Goal: Information Seeking & Learning: Learn about a topic

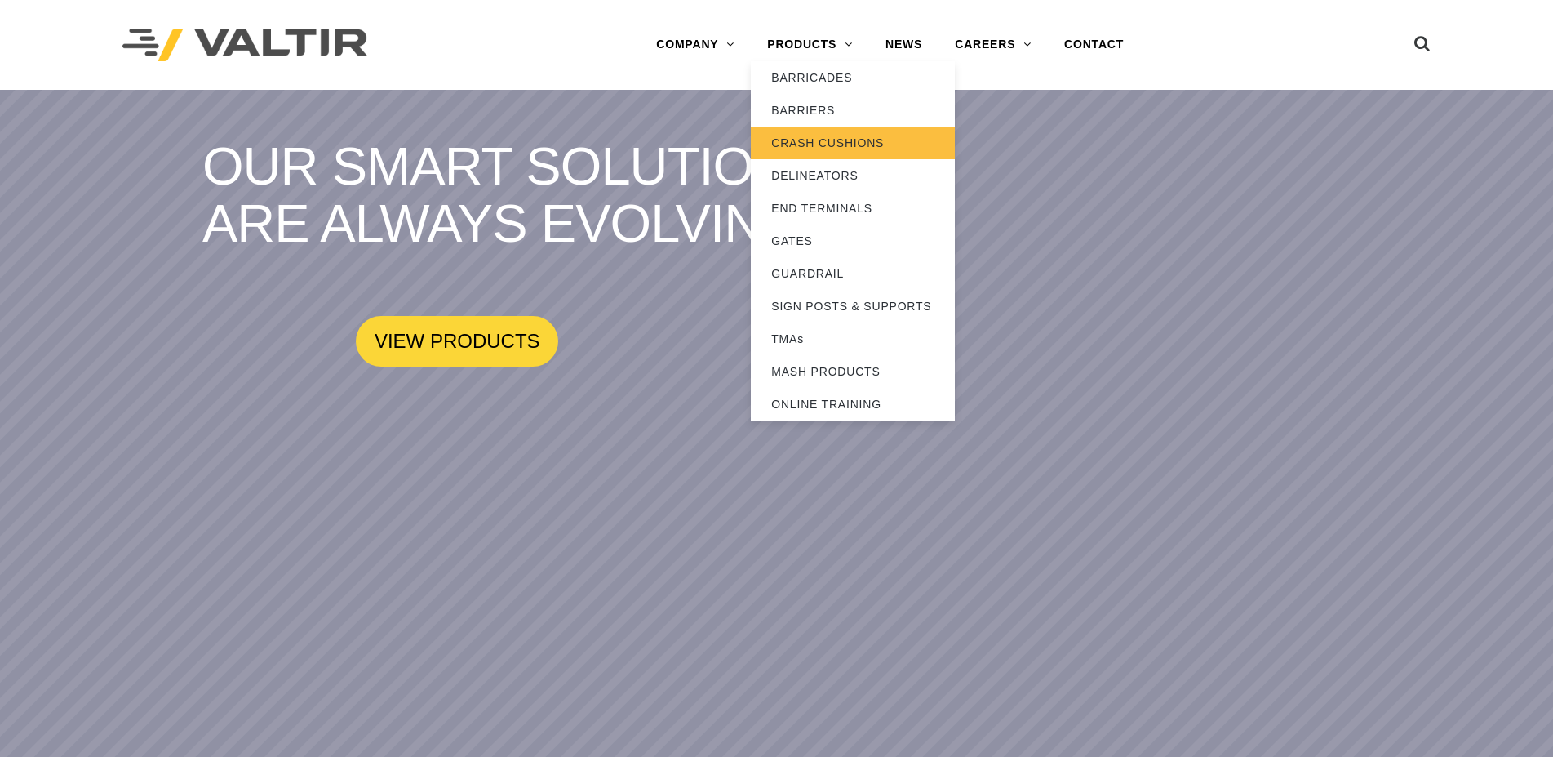
click at [793, 147] on link "CRASH CUSHIONS" at bounding box center [853, 143] width 204 height 33
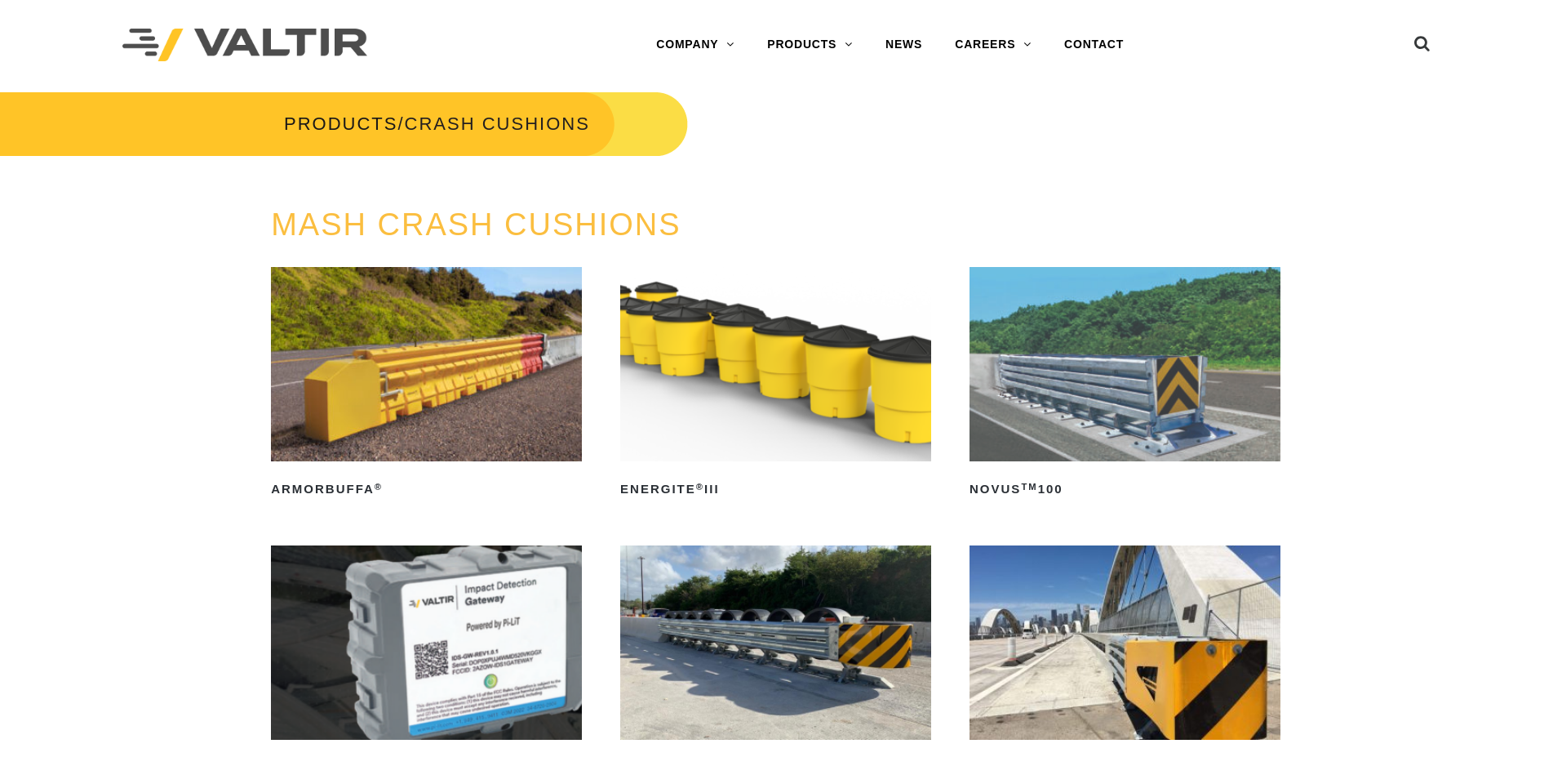
click at [446, 380] on img at bounding box center [426, 364] width 311 height 194
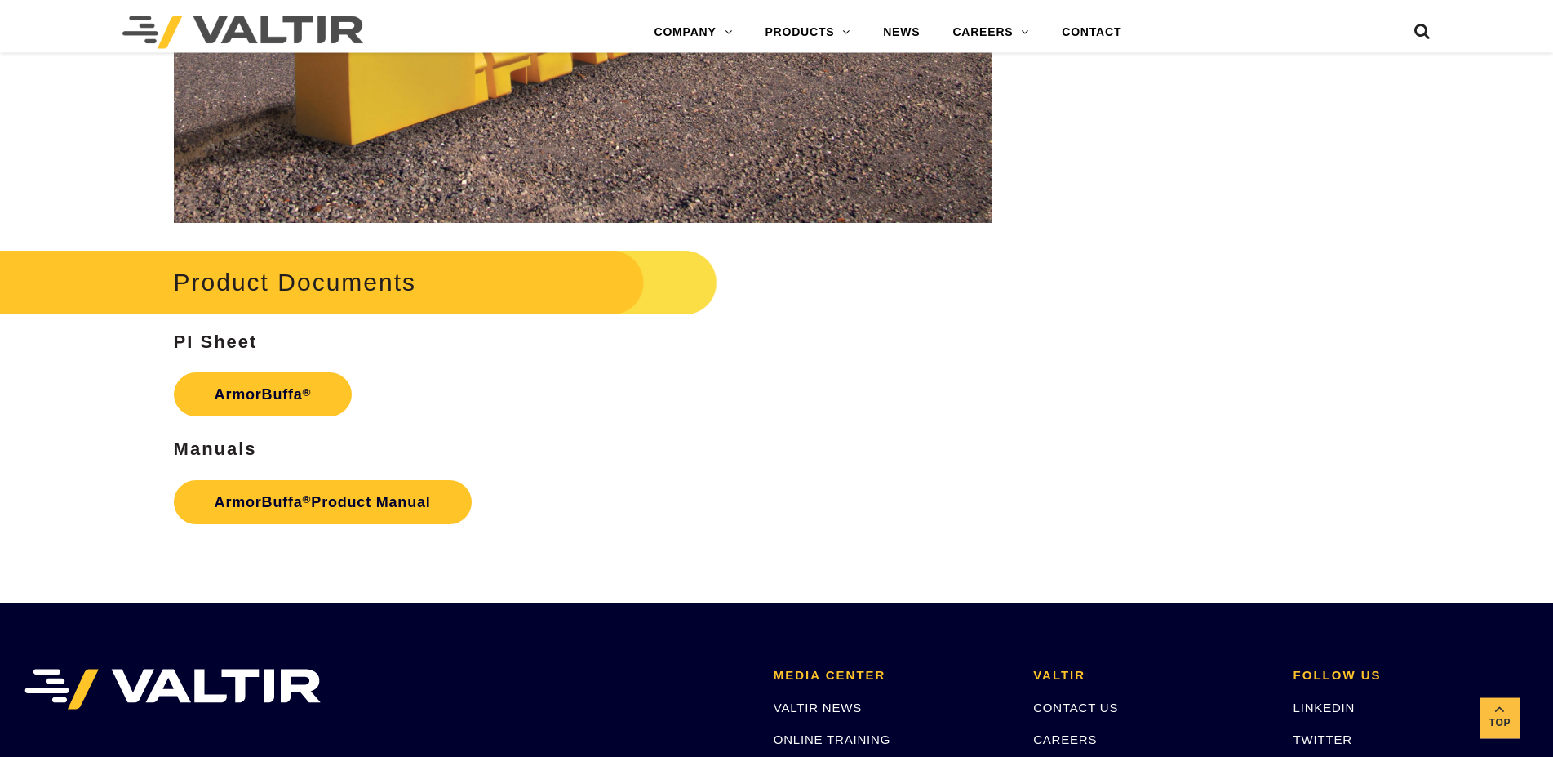
scroll to position [2498, 0]
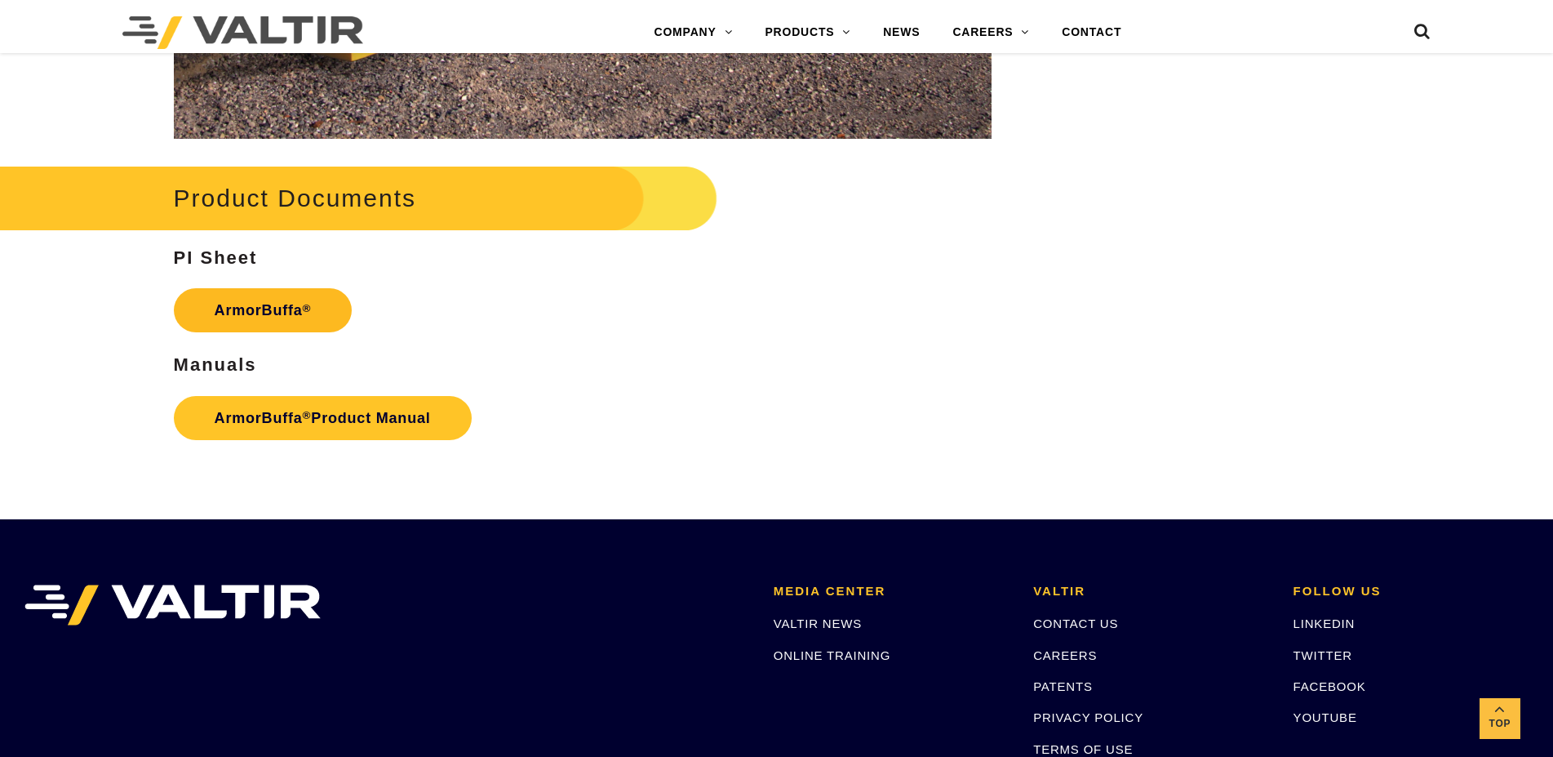
click at [288, 312] on link "ArmorBuffa ®" at bounding box center [263, 310] width 179 height 44
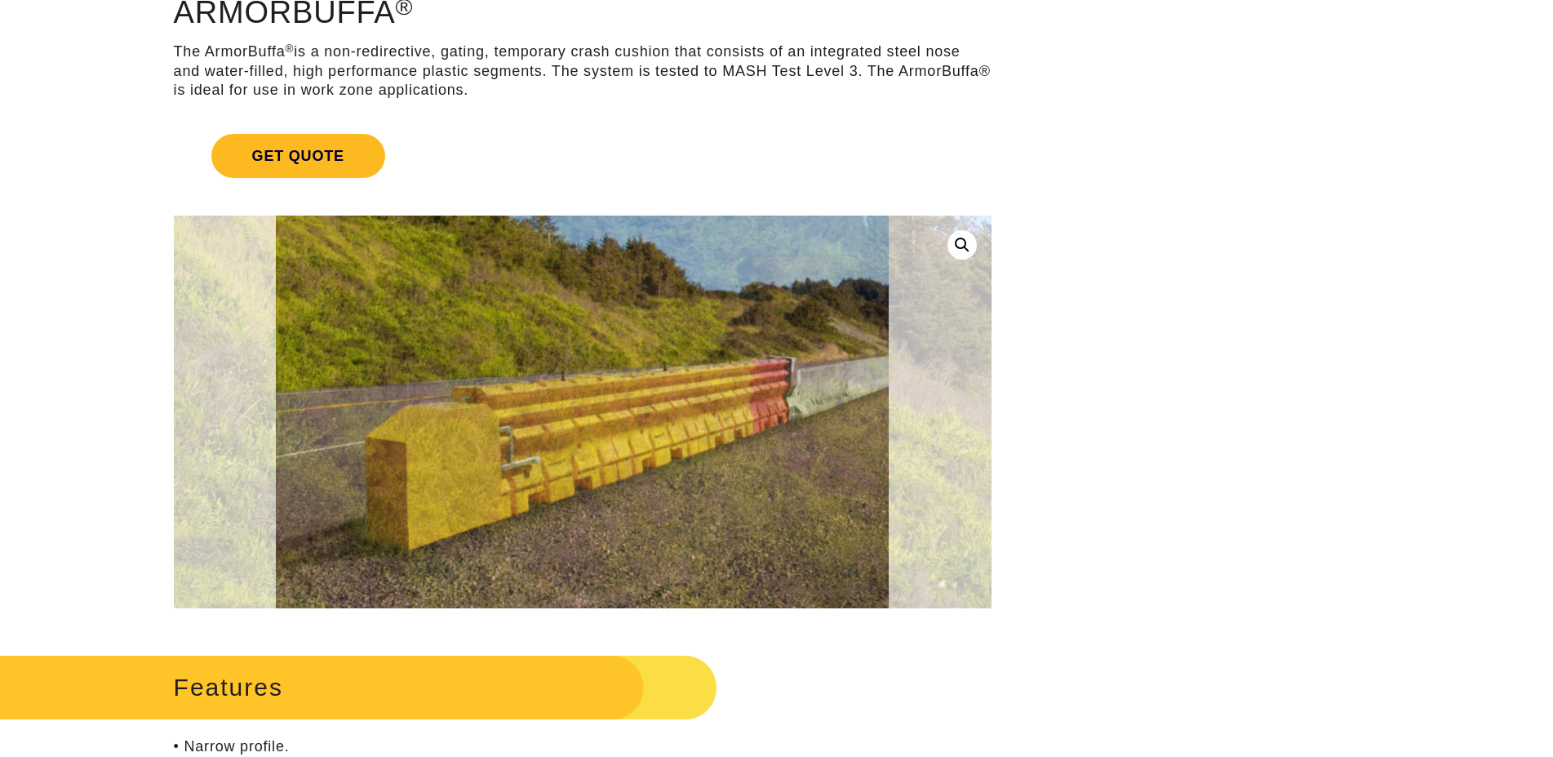
scroll to position [0, 0]
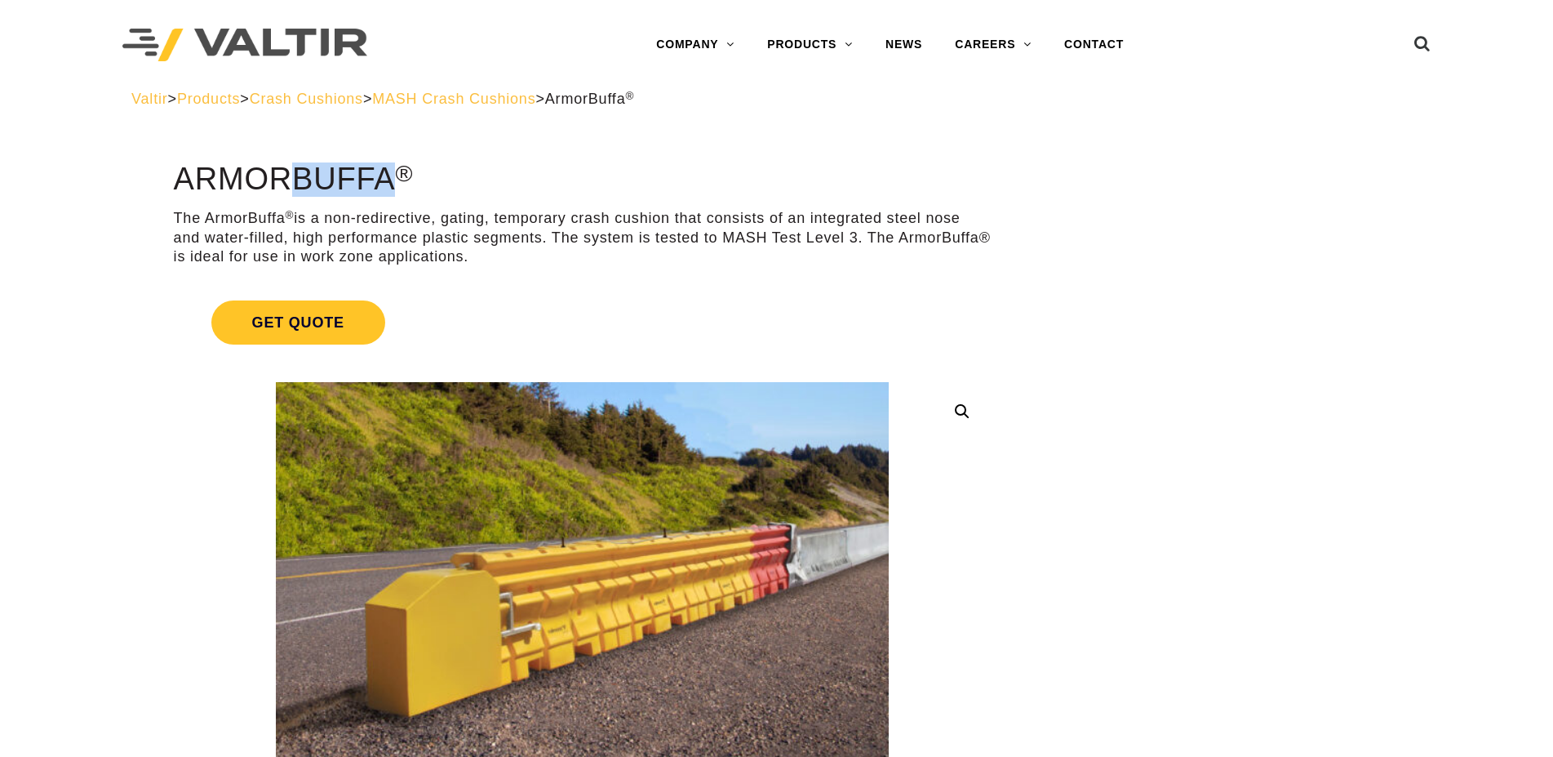
drag, startPoint x: 184, startPoint y: 175, endPoint x: 398, endPoint y: 176, distance: 214.7
click at [398, 176] on h1 "ArmorBuffa ®" at bounding box center [583, 179] width 818 height 34
copy h1 "ArmorBuffa"
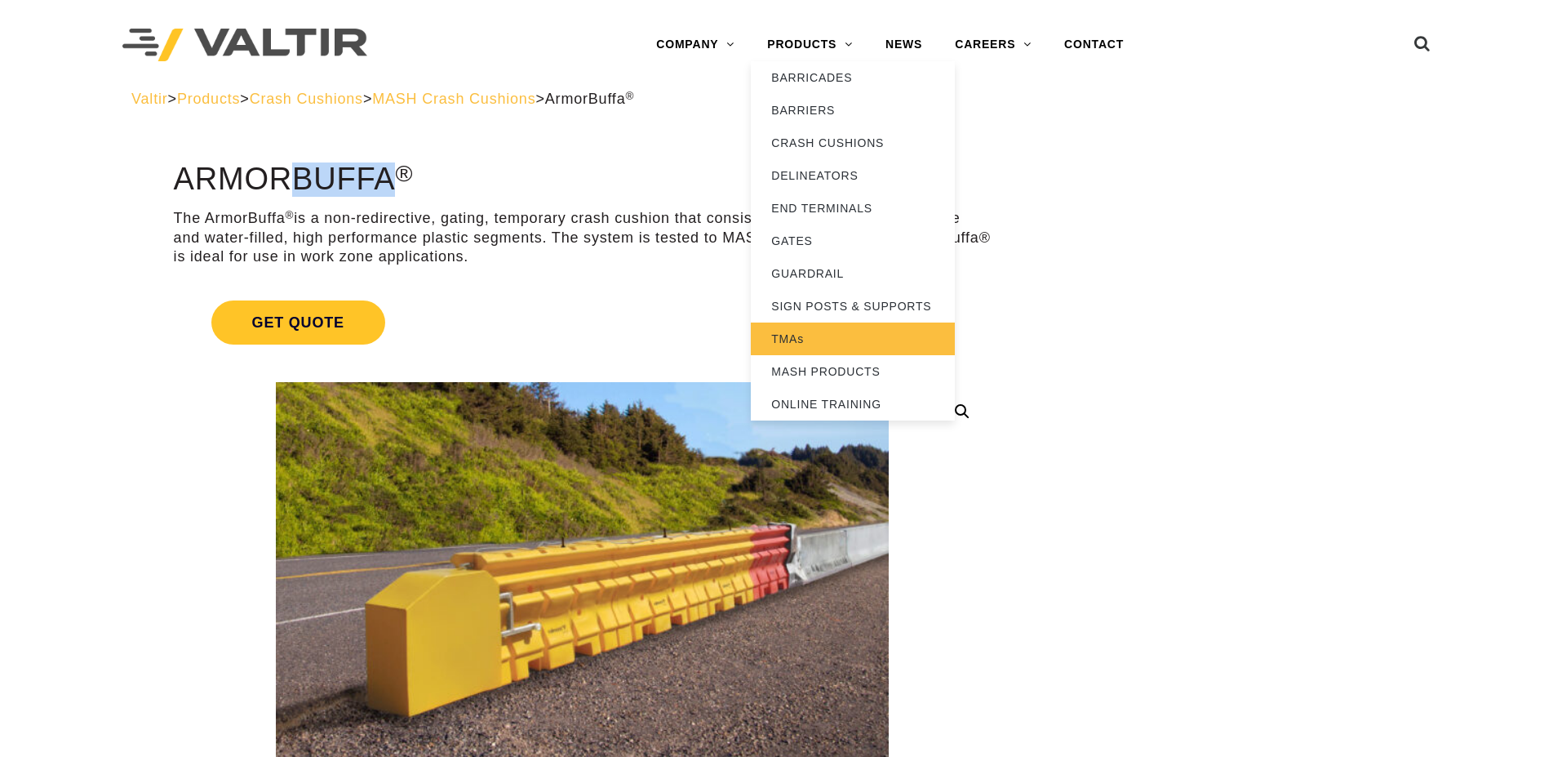
click at [825, 344] on link "TMAs" at bounding box center [853, 338] width 204 height 33
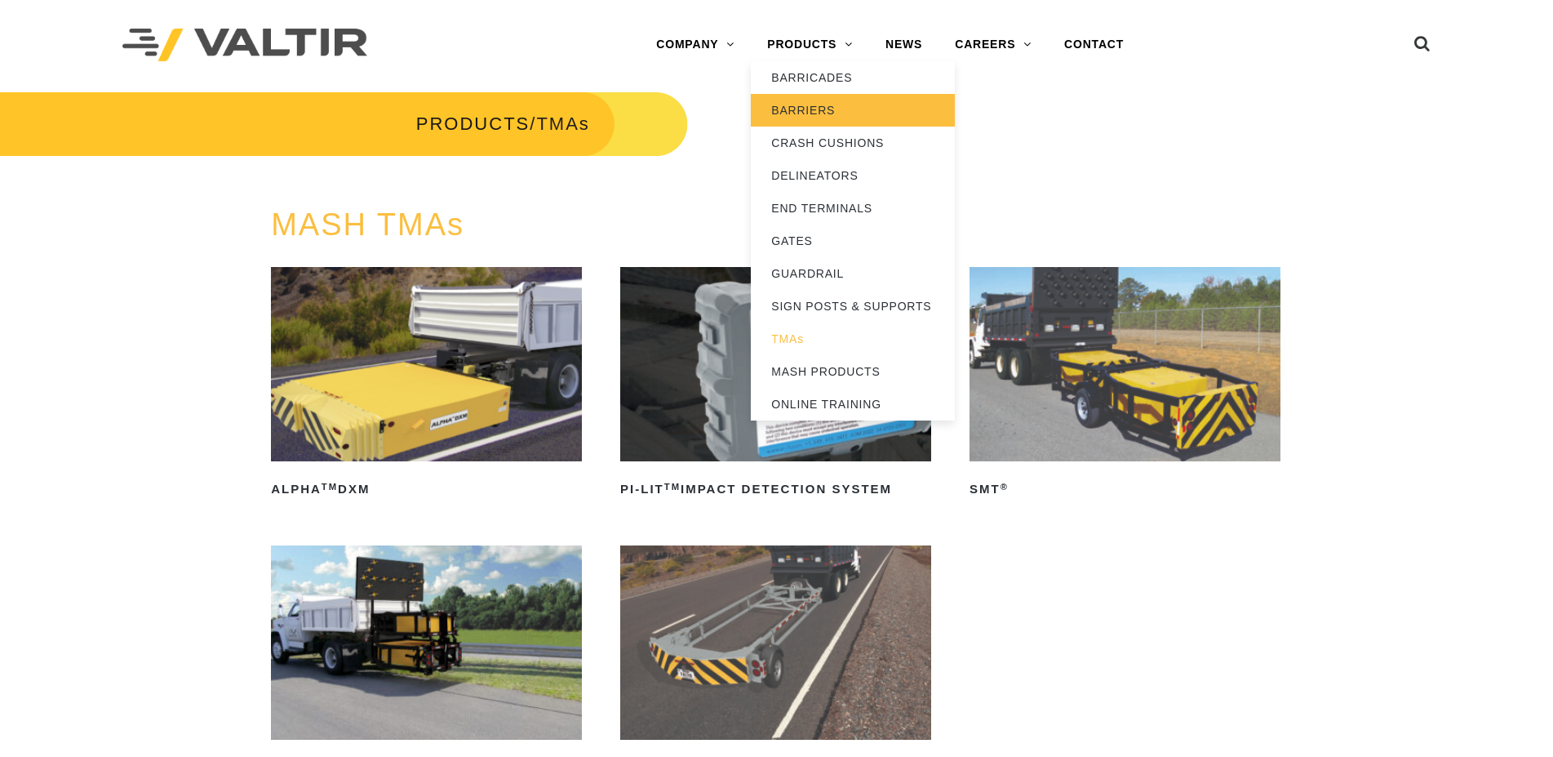
click at [802, 113] on link "BARRIERS" at bounding box center [853, 110] width 204 height 33
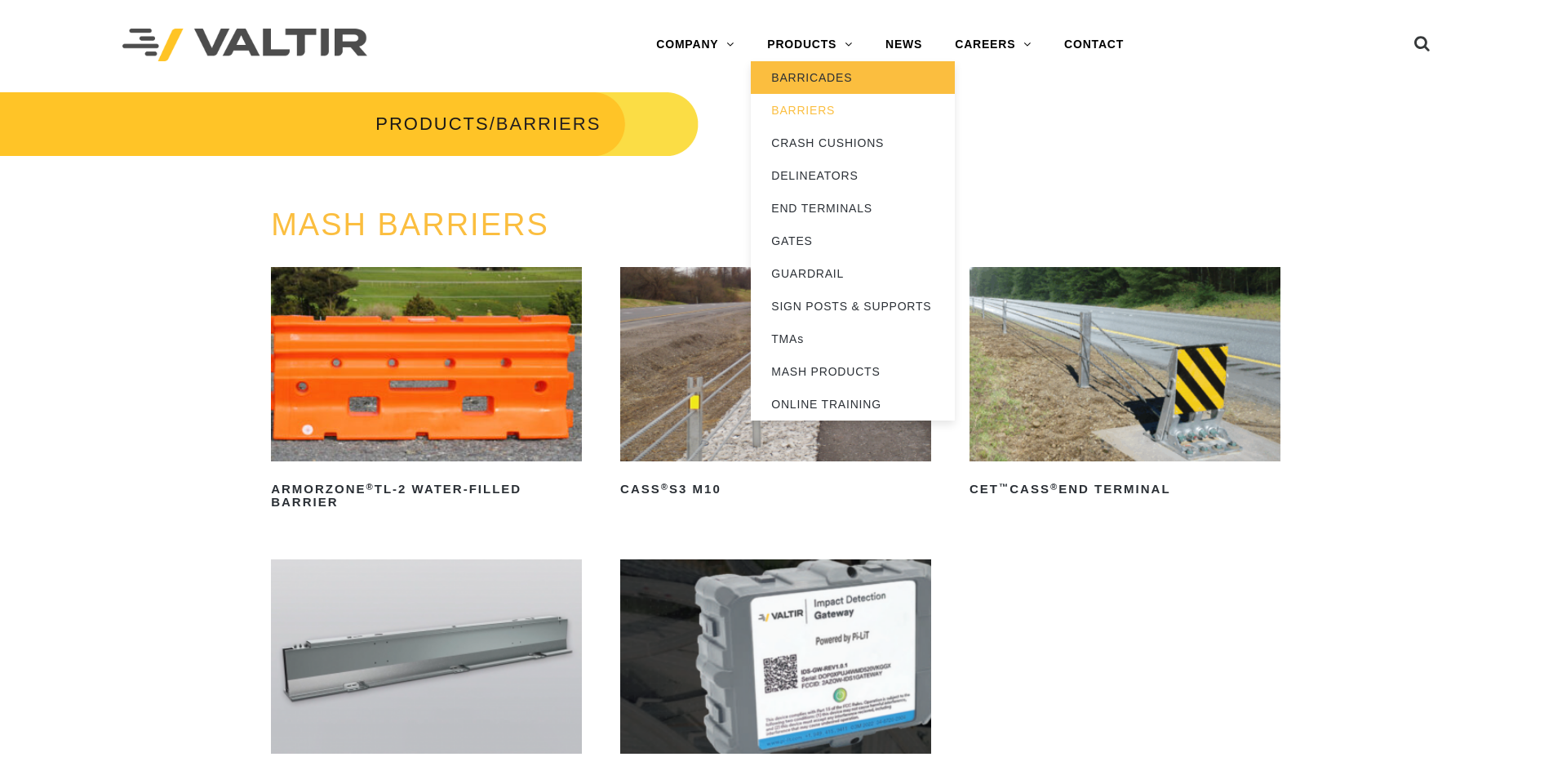
click at [835, 73] on link "BARRICADES" at bounding box center [853, 77] width 204 height 33
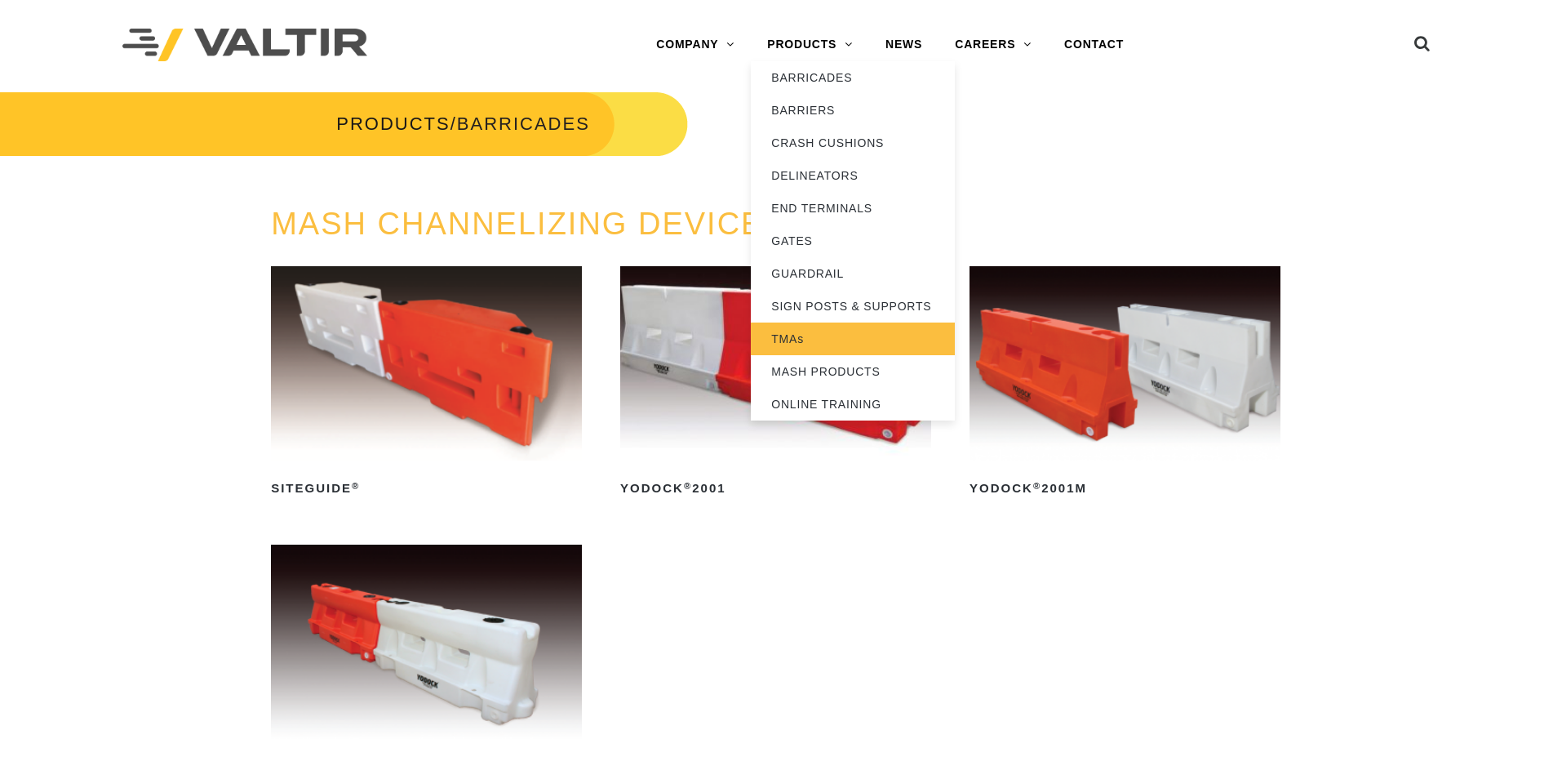
click at [833, 335] on link "TMAs" at bounding box center [853, 338] width 204 height 33
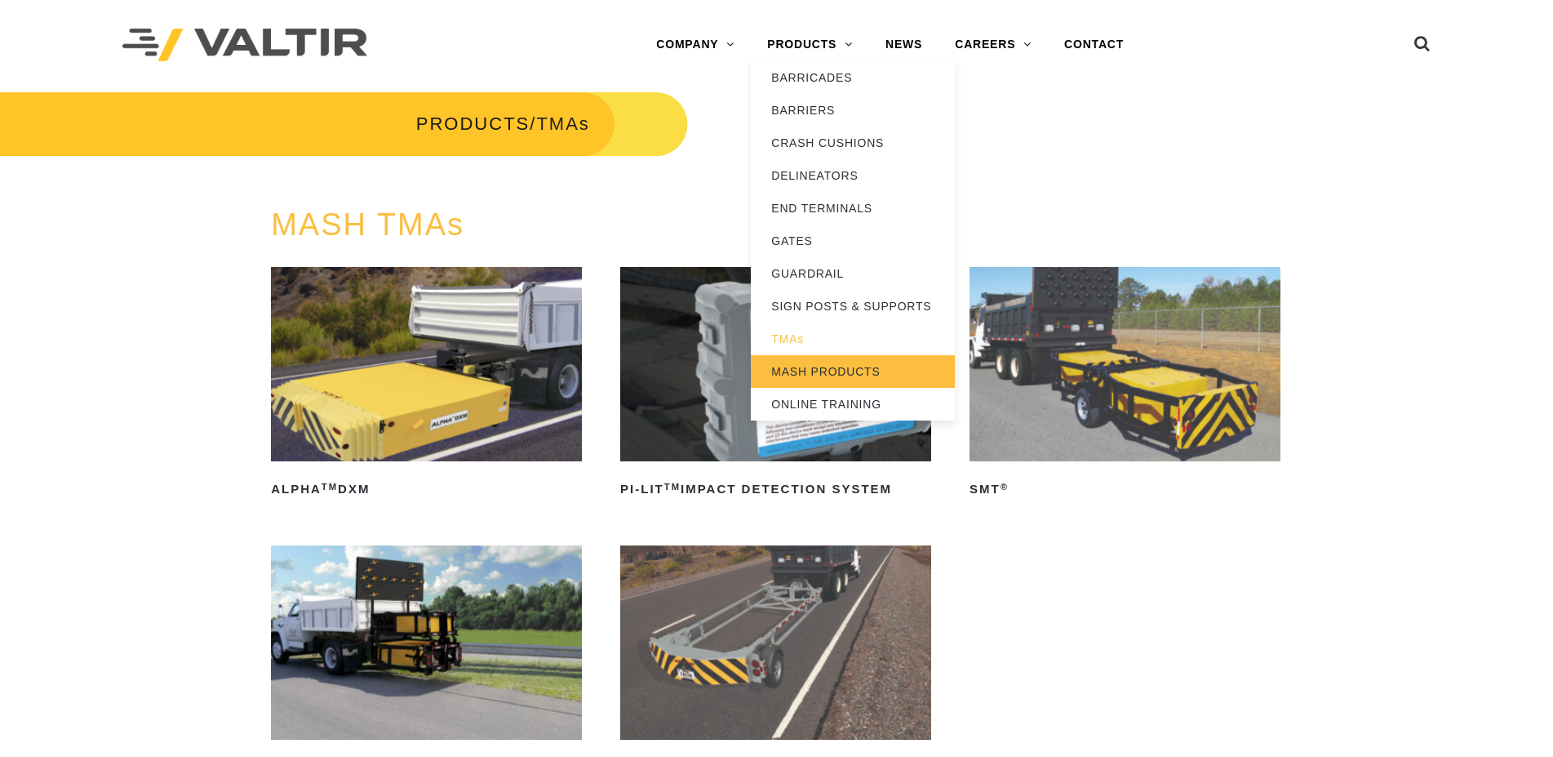
click at [806, 371] on link "MASH PRODUCTS" at bounding box center [853, 371] width 204 height 33
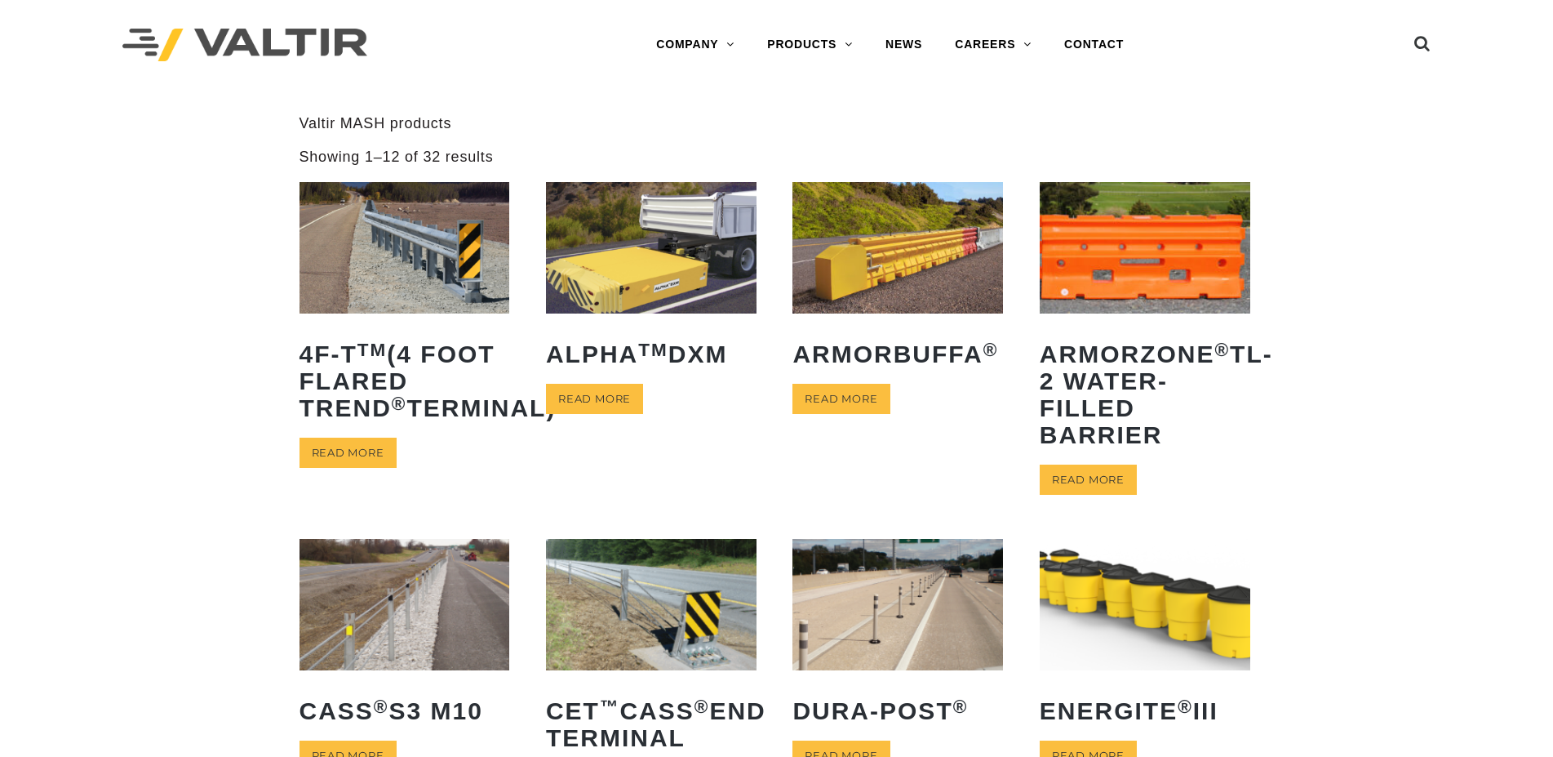
scroll to position [250, 0]
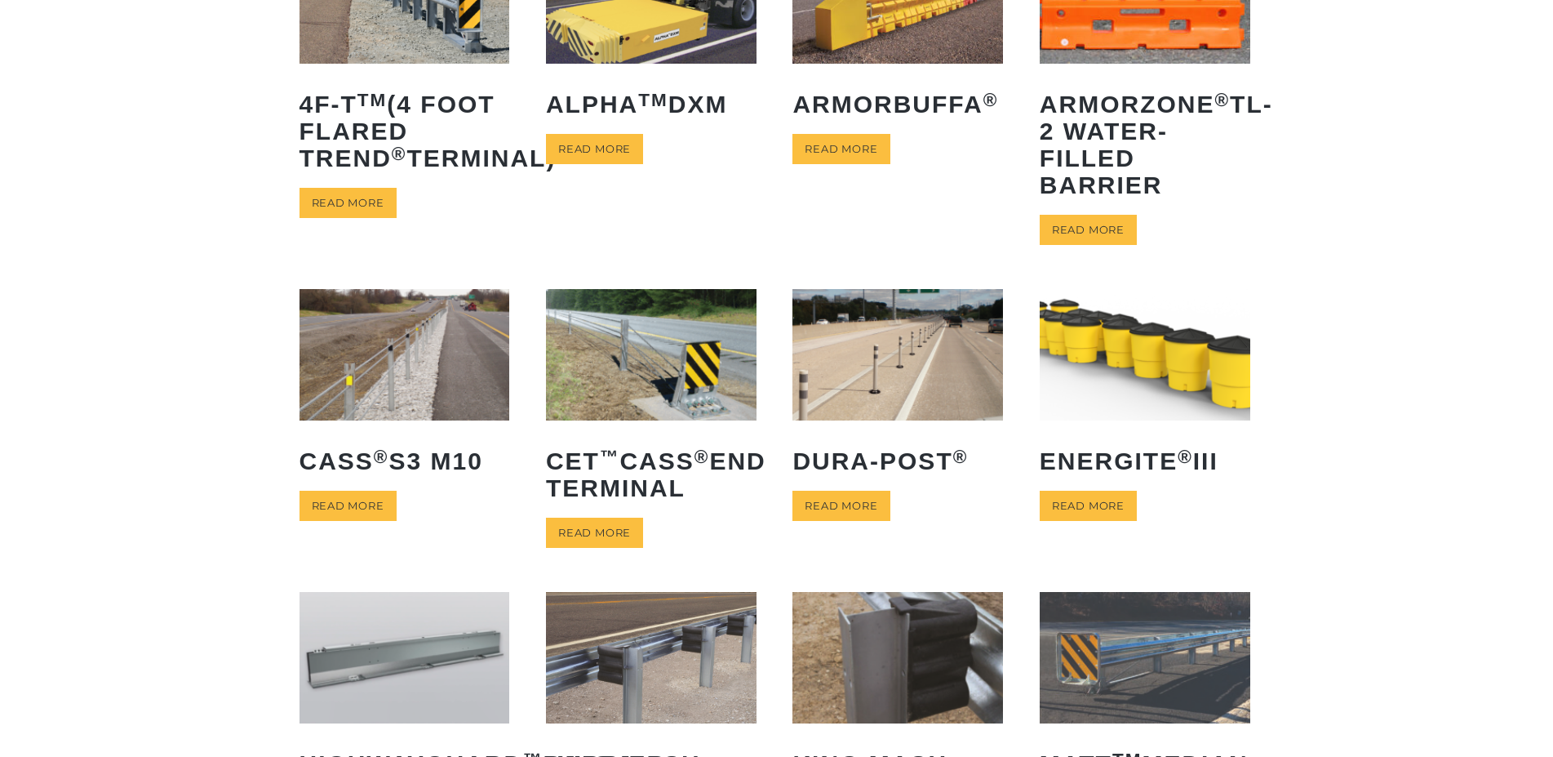
click at [1065, 379] on img at bounding box center [1145, 354] width 211 height 131
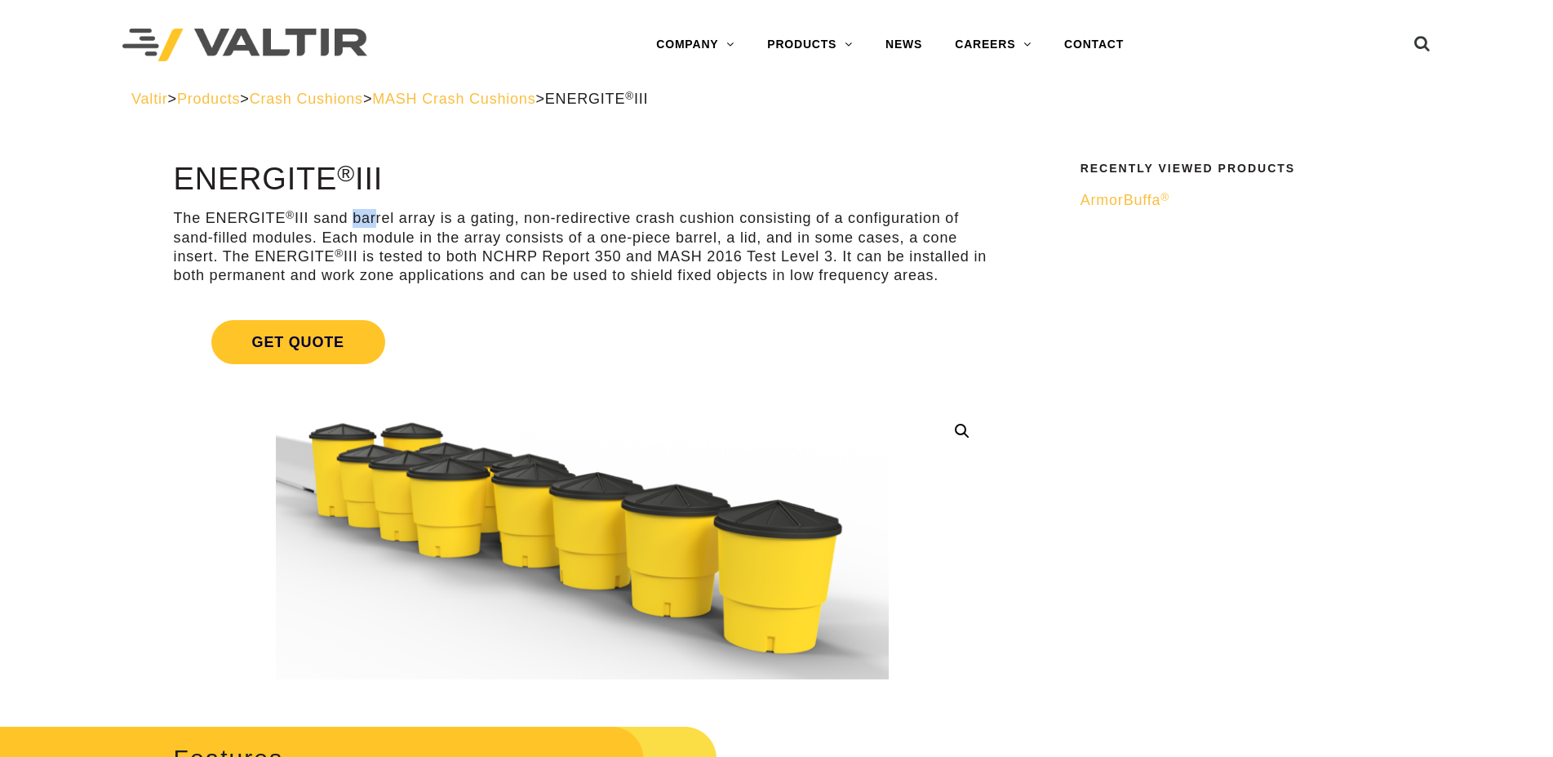
drag, startPoint x: 351, startPoint y: 215, endPoint x: 376, endPoint y: 216, distance: 25.4
click at [376, 216] on p "The ENERGITE ® III sand barrel array is a gating, non-redirective crash cushion…" at bounding box center [583, 247] width 818 height 77
click at [361, 216] on p "The ENERGITE ® III sand barrel array is a gating, non-redirective crash cushion…" at bounding box center [583, 247] width 818 height 77
drag, startPoint x: 323, startPoint y: 215, endPoint x: 358, endPoint y: 217, distance: 34.3
click at [358, 217] on p "The ENERGITE ® III sand barrel array is a gating, non-redirective crash cushion…" at bounding box center [583, 247] width 818 height 77
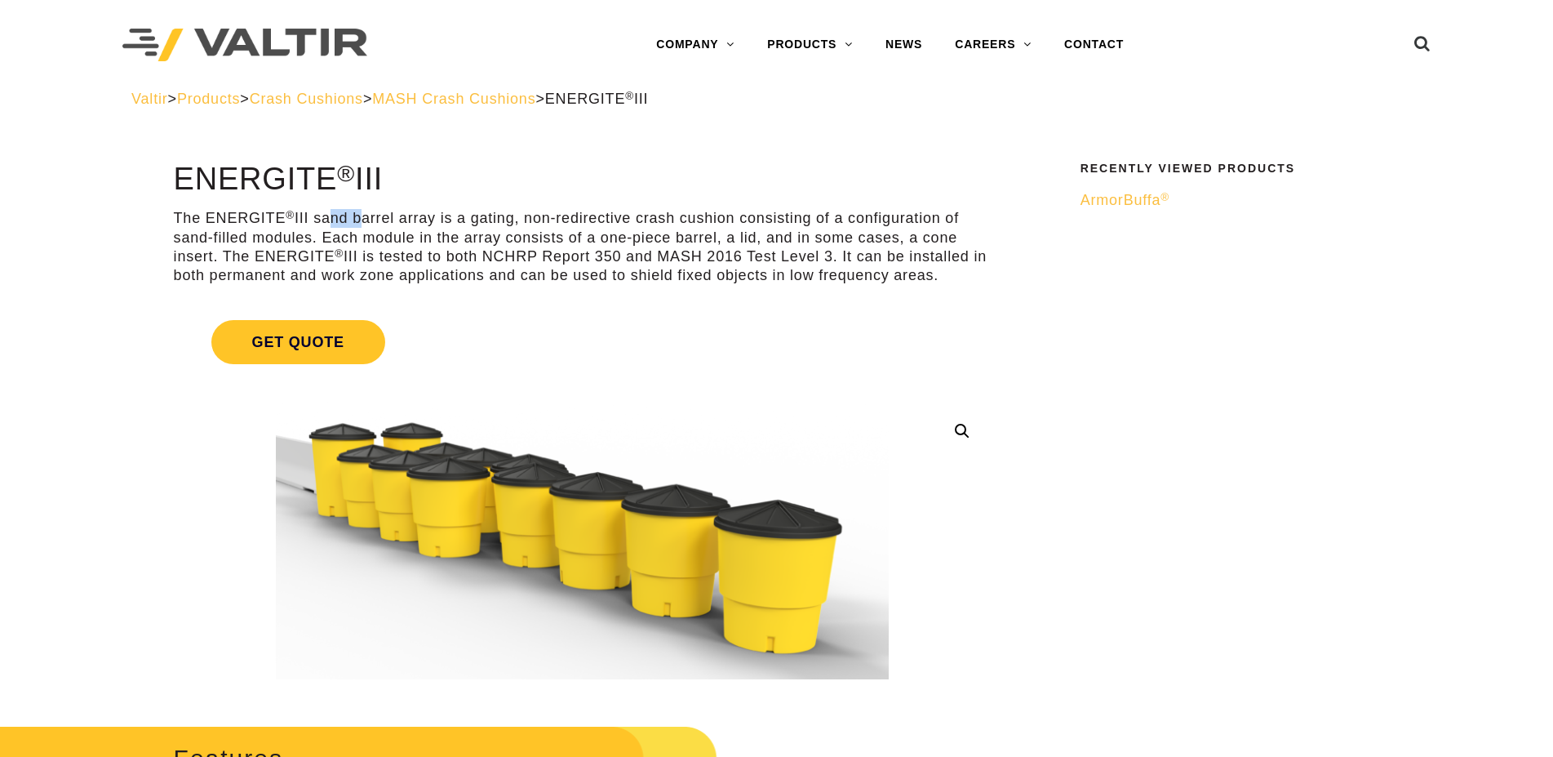
click at [346, 217] on p "The ENERGITE ® III sand barrel array is a gating, non-redirective crash cushion…" at bounding box center [583, 247] width 818 height 77
drag, startPoint x: 318, startPoint y: 217, endPoint x: 437, endPoint y: 216, distance: 120.0
click at [437, 216] on p "The ENERGITE ® III sand barrel array is a gating, non-redirective crash cushion…" at bounding box center [583, 247] width 818 height 77
copy p "sand barrel array"
drag, startPoint x: 159, startPoint y: 183, endPoint x: 409, endPoint y: 175, distance: 249.9
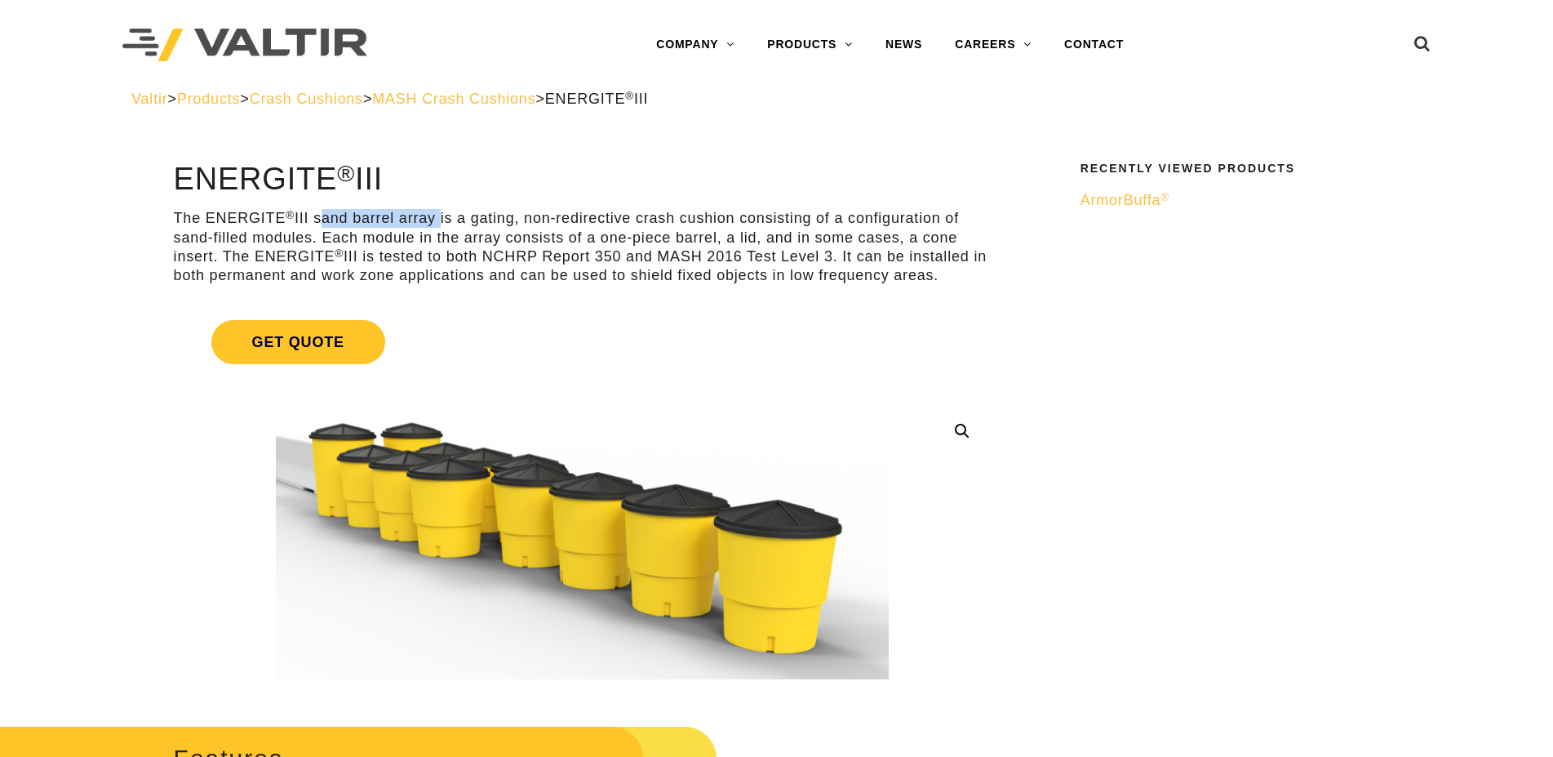
copy h1 "ENERGITE ® III"
